Goal: Task Accomplishment & Management: Complete application form

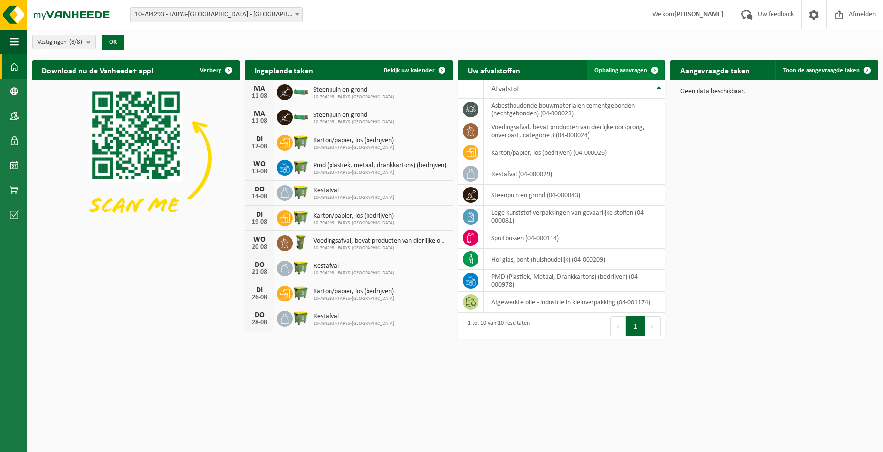
click at [625, 69] on span "Ophaling aanvragen" at bounding box center [620, 70] width 53 height 6
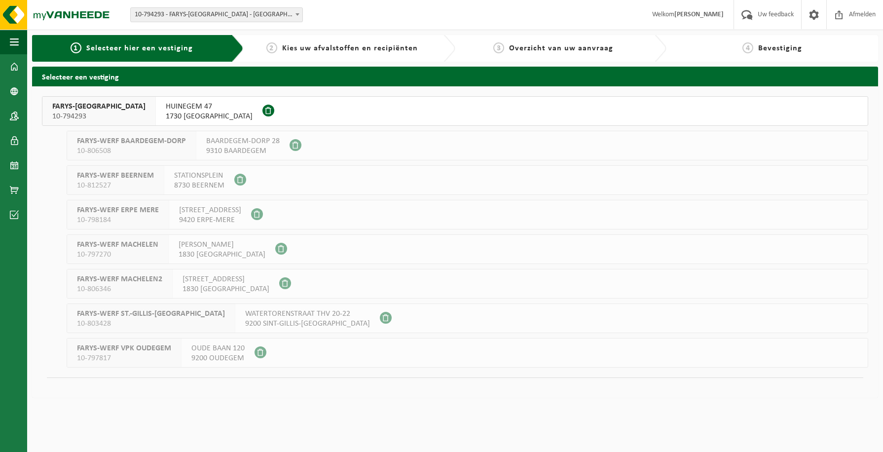
drag, startPoint x: 68, startPoint y: 111, endPoint x: 148, endPoint y: 145, distance: 87.7
click at [67, 111] on span "FARYS-[GEOGRAPHIC_DATA]" at bounding box center [98, 107] width 93 height 10
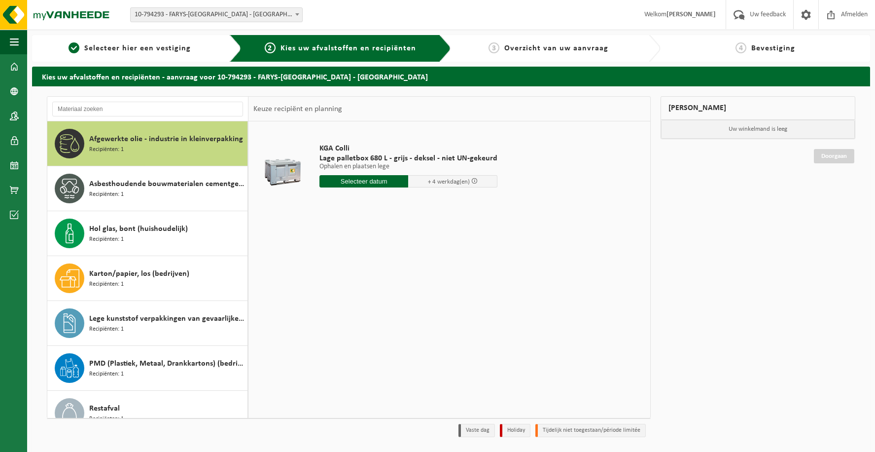
click at [385, 179] on input "text" at bounding box center [364, 181] width 89 height 12
click at [343, 269] on div "28 29 30 31 1 2 3 4 5 6 7 8 9 10 11 12 13 14 15 16 17 18 19 20 21 22 23 24 25 2…" at bounding box center [380, 268] width 121 height 79
click at [429, 183] on span "+ 4 werkdag(en)" at bounding box center [449, 181] width 42 height 6
click at [395, 179] on input "text" at bounding box center [364, 181] width 89 height 12
click at [472, 184] on span "+ 4 werkdag(en)" at bounding box center [452, 181] width 89 height 12
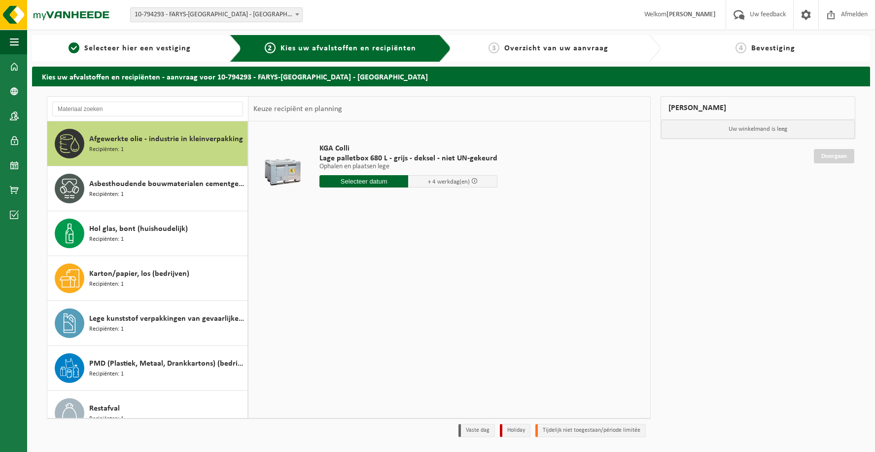
click at [369, 175] on div "KGA Colli Lage palletbox 680 L - grijs - deksel - niet UN-gekeurd Ophalen en pl…" at bounding box center [409, 168] width 188 height 69
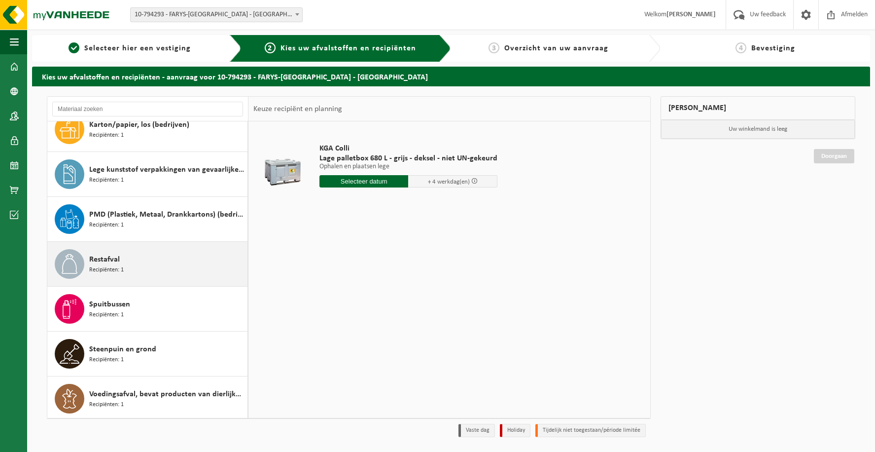
scroll to position [152, 0]
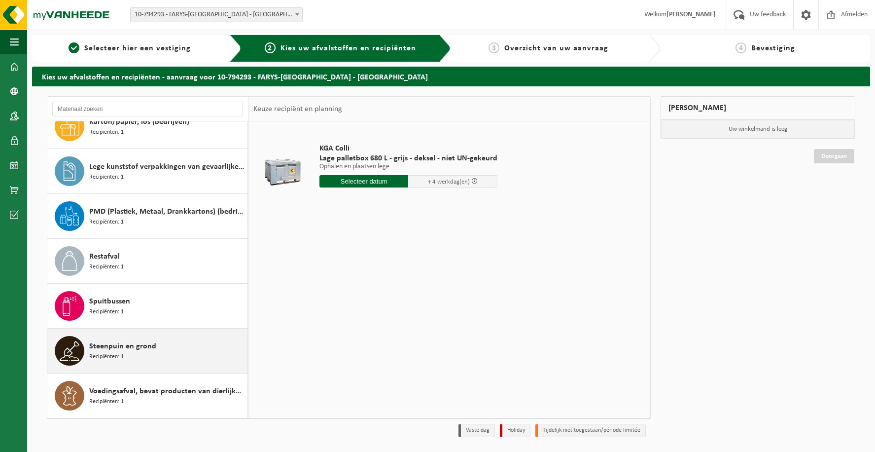
click at [106, 352] on span "Recipiënten: 1" at bounding box center [106, 356] width 35 height 9
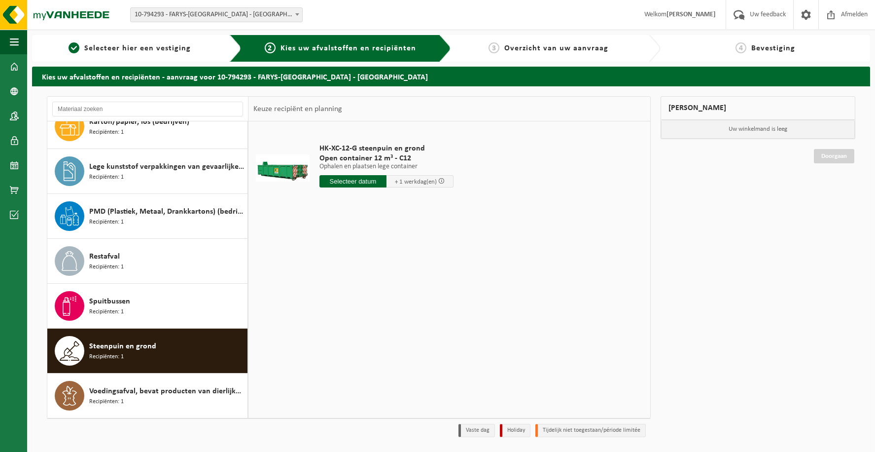
click at [379, 179] on input "text" at bounding box center [353, 181] width 67 height 12
click at [340, 268] on div "12" at bounding box center [345, 269] width 17 height 16
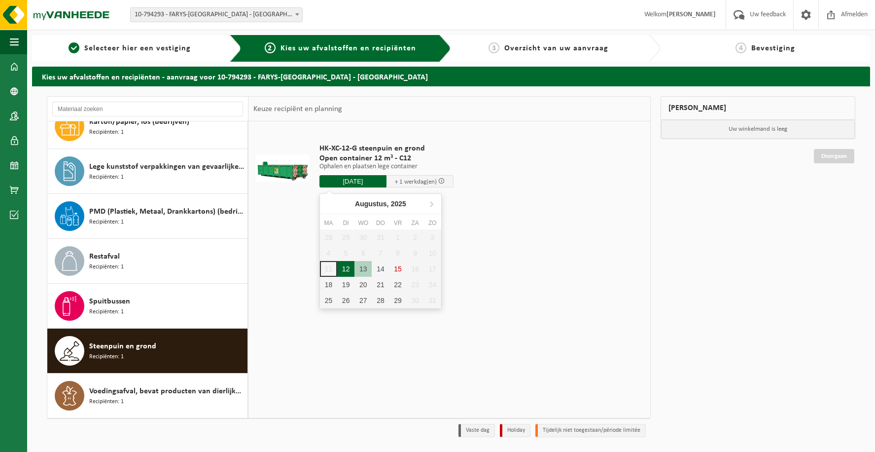
type input "Van 2025-08-12"
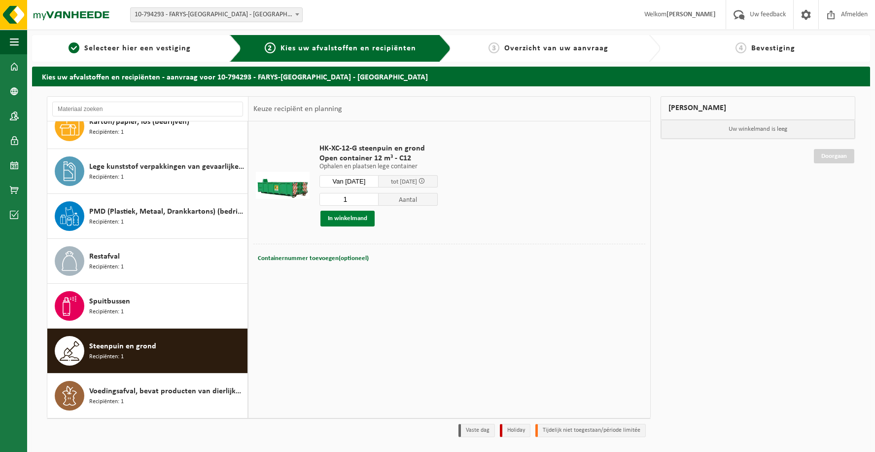
click at [364, 219] on button "In winkelmand" at bounding box center [347, 219] width 54 height 16
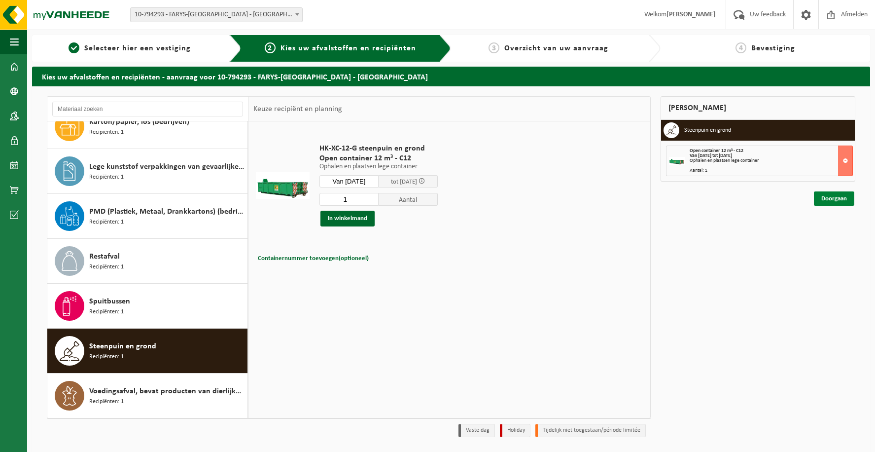
click at [836, 199] on link "Doorgaan" at bounding box center [834, 198] width 40 height 14
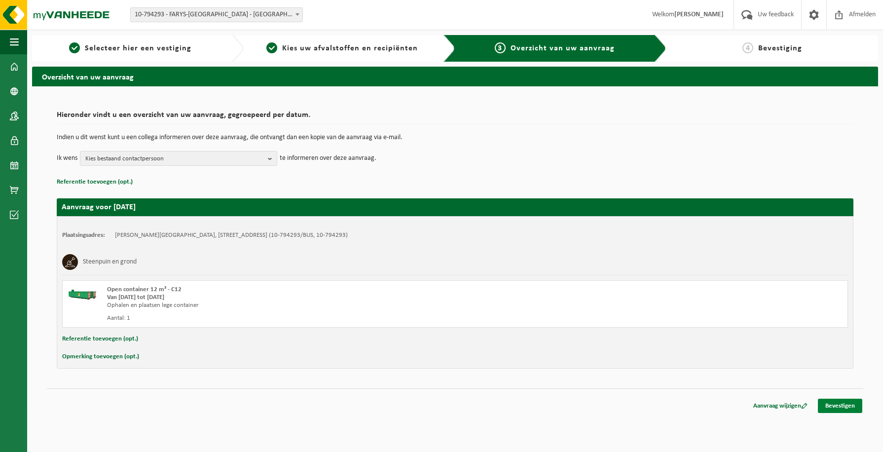
click at [845, 400] on link "Bevestigen" at bounding box center [839, 405] width 44 height 14
